Goal: Task Accomplishment & Management: Use online tool/utility

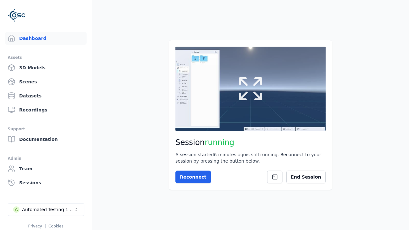
click at [220, 82] on button at bounding box center [251, 89] width 150 height 84
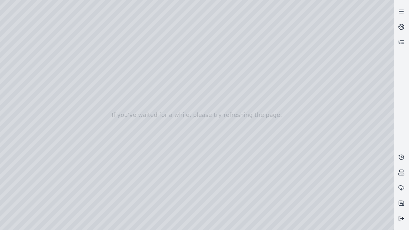
click at [402, 222] on icon at bounding box center [402, 219] width 6 height 6
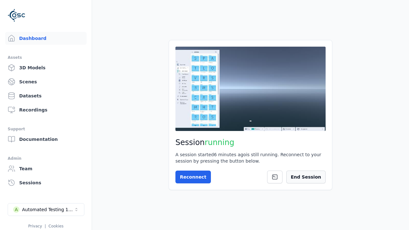
click at [312, 177] on button "End Session" at bounding box center [306, 177] width 39 height 13
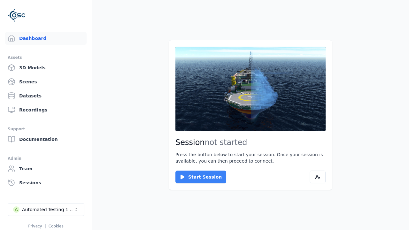
click at [197, 177] on button "Start Session" at bounding box center [201, 177] width 51 height 13
